Goal: Information Seeking & Learning: Find specific fact

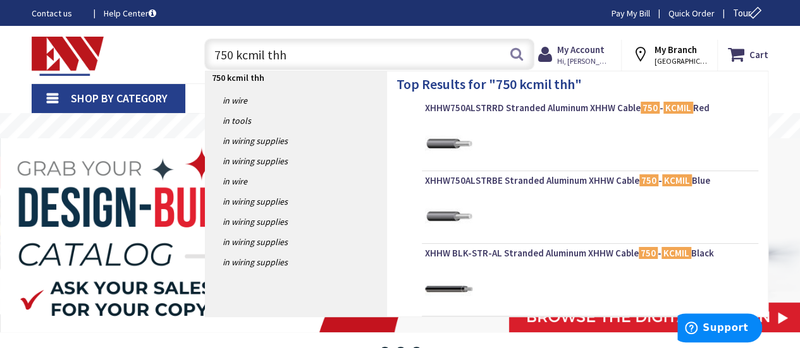
type input "750 kcmil thhn"
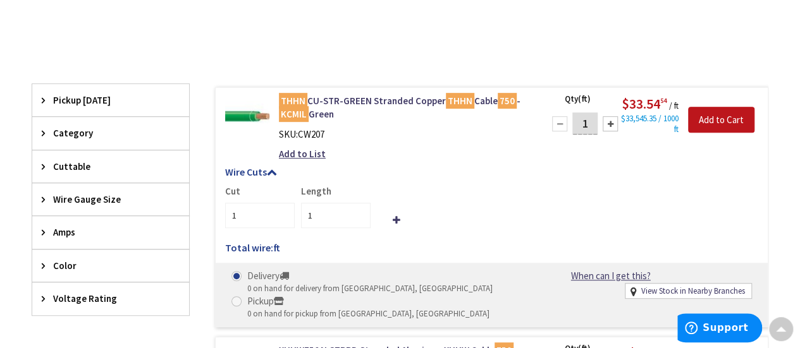
scroll to position [253, 0]
